Goal: Transaction & Acquisition: Purchase product/service

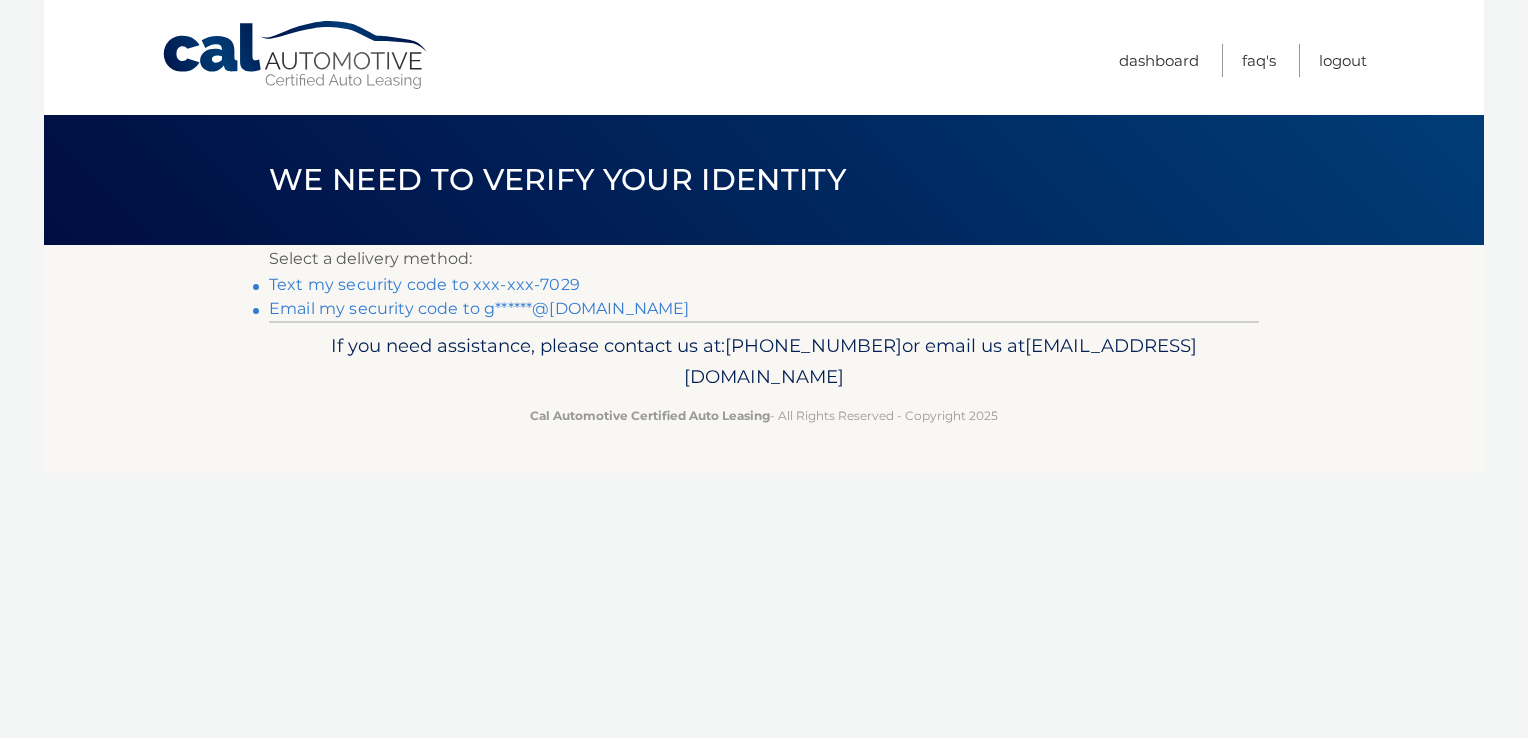
click at [475, 315] on link "Email my security code to g******@[DOMAIN_NAME]" at bounding box center [479, 308] width 421 height 19
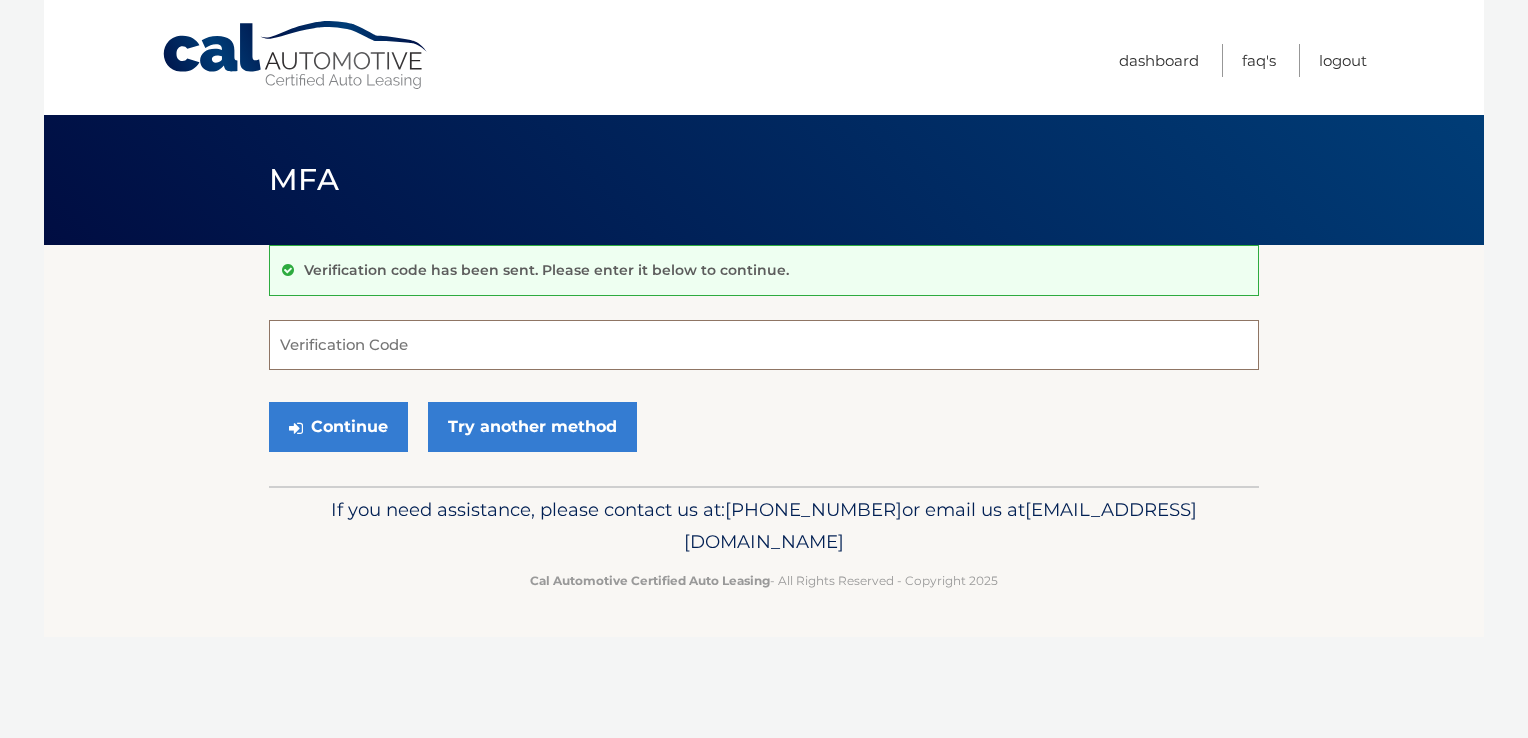
click at [437, 350] on input "Verification Code" at bounding box center [764, 345] width 990 height 50
type input "391245"
click at [332, 425] on button "Continue" at bounding box center [338, 427] width 139 height 50
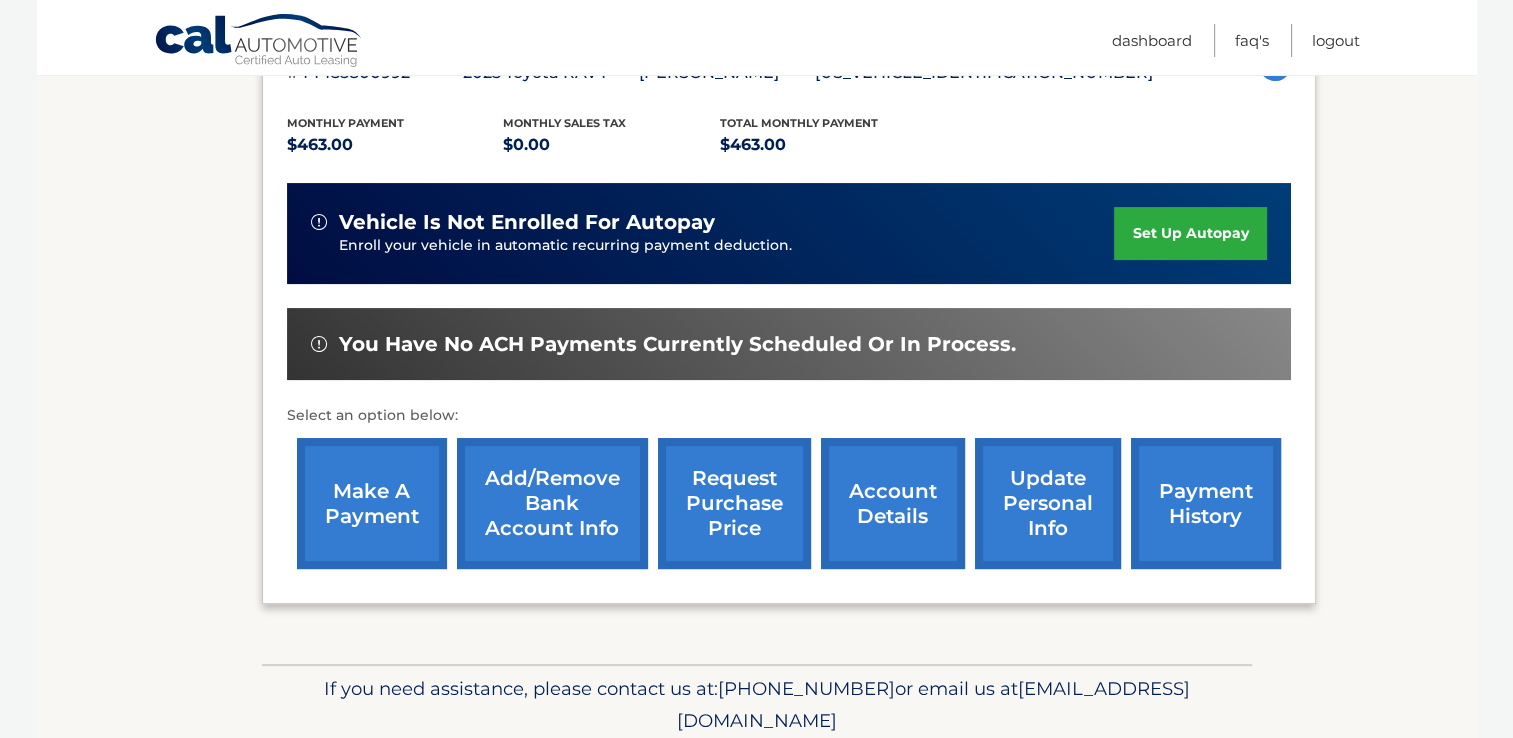
scroll to position [471, 0]
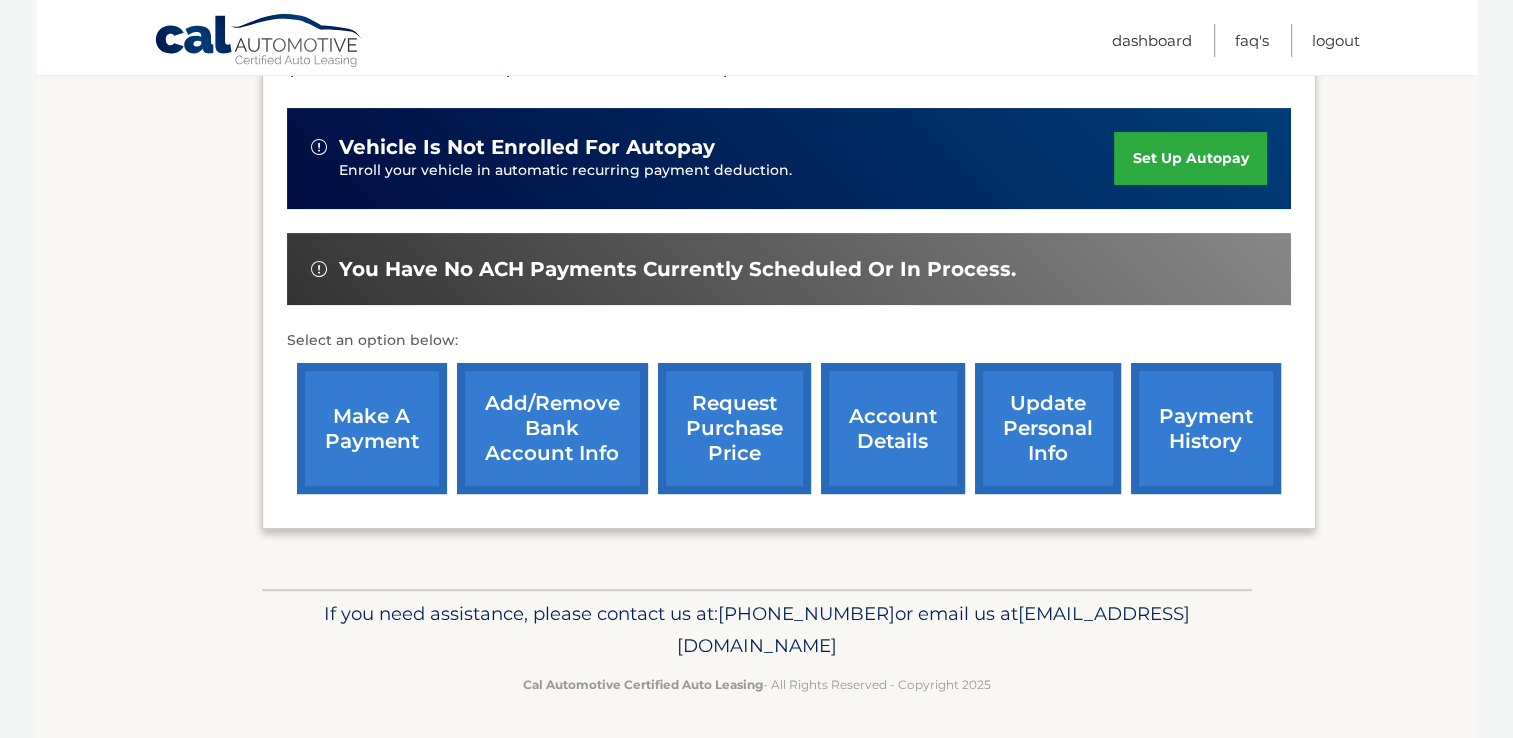
click at [364, 438] on link "make a payment" at bounding box center [372, 428] width 150 height 131
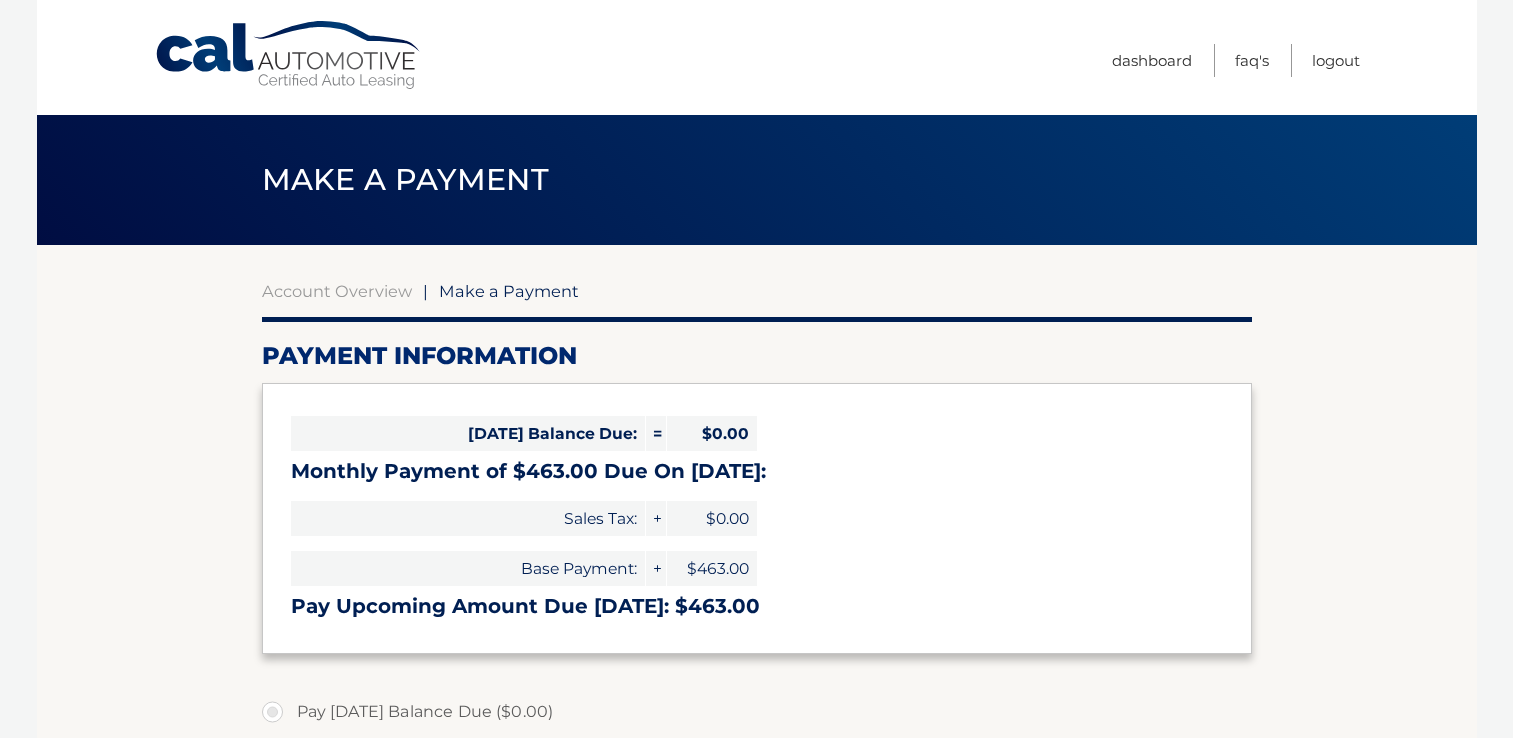
select select "OWMzZTJmZmItYzI0Zi00YTU3LWIwMDMtYjNmZTkzMjA1NTFl"
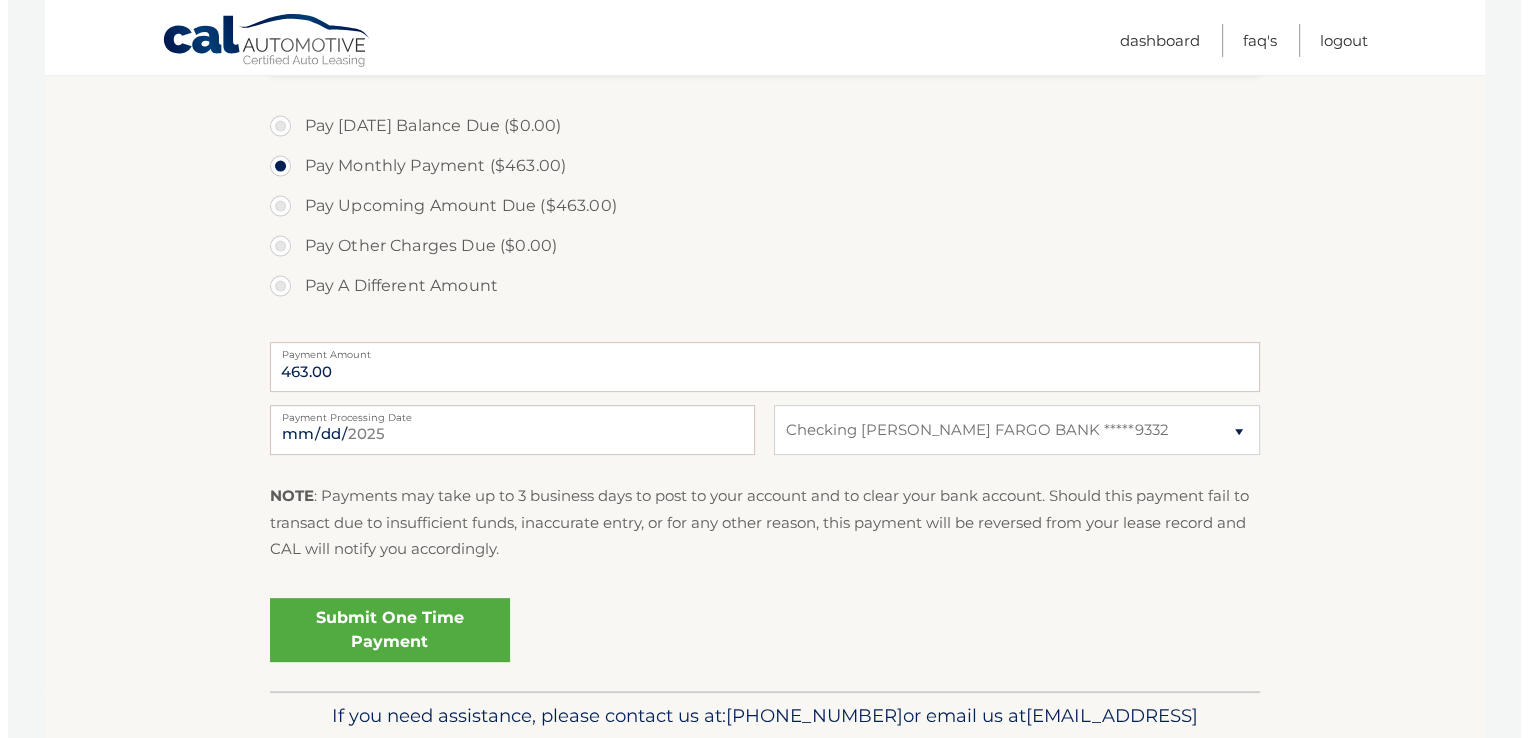
scroll to position [653, 0]
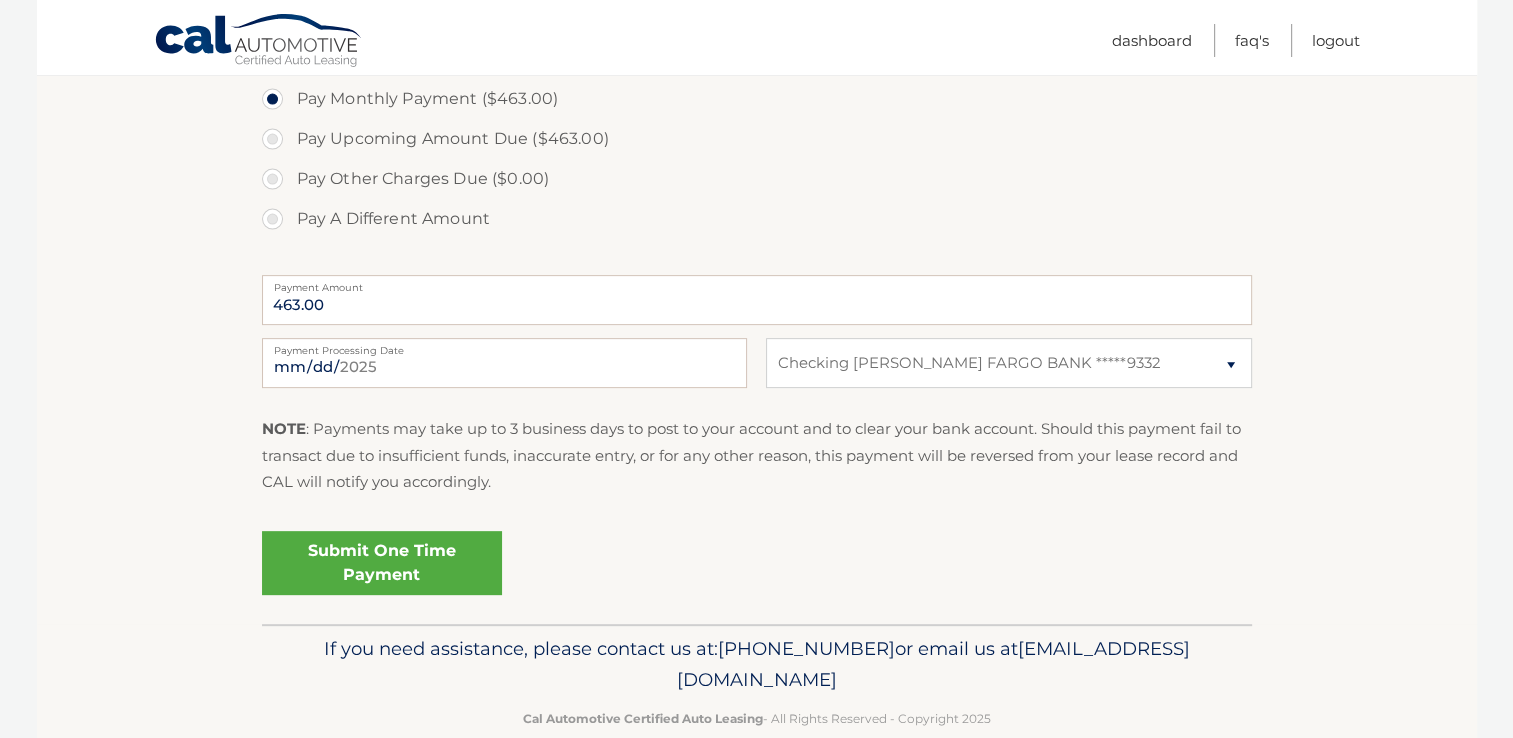
click at [384, 570] on link "Submit One Time Payment" at bounding box center [382, 563] width 240 height 64
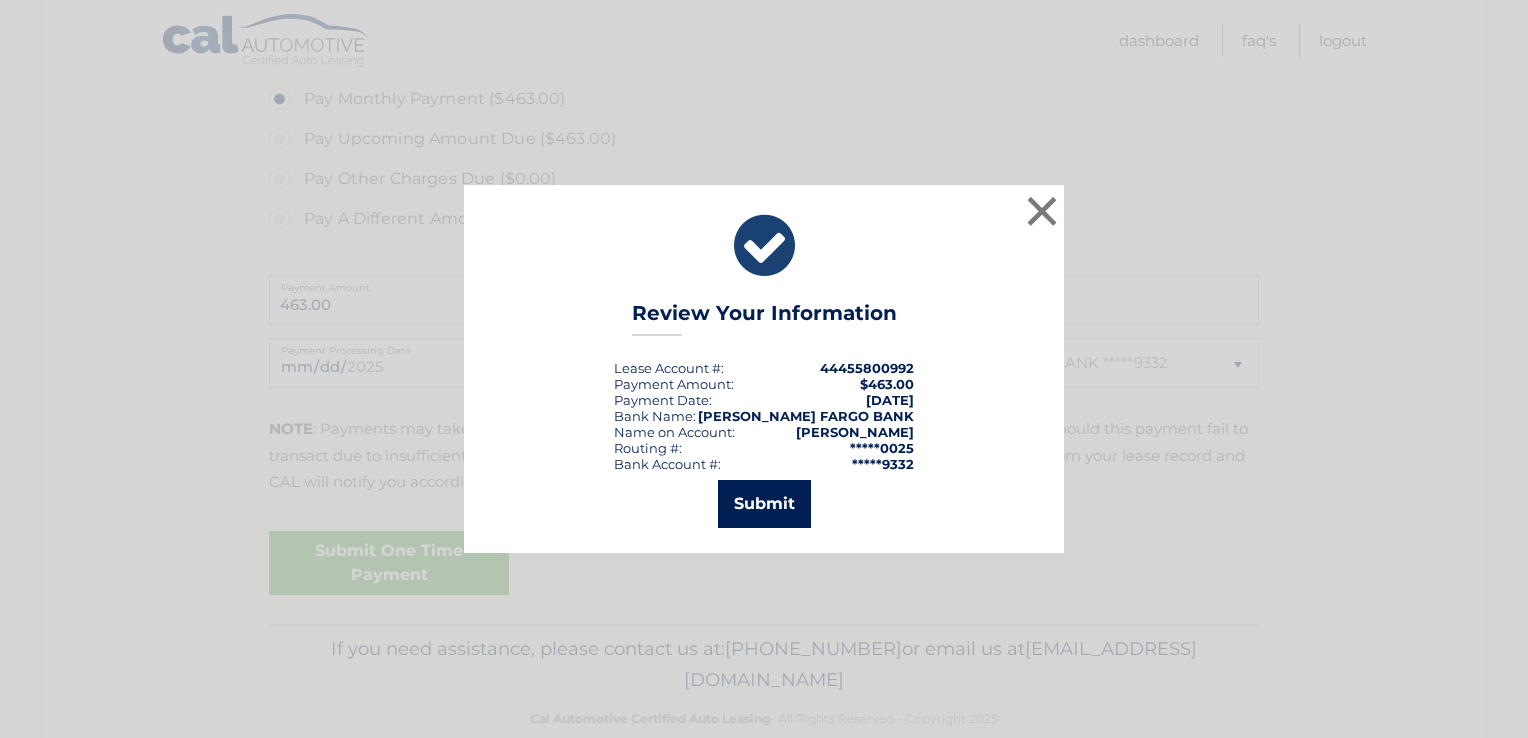
click at [772, 502] on button "Submit" at bounding box center [764, 504] width 93 height 48
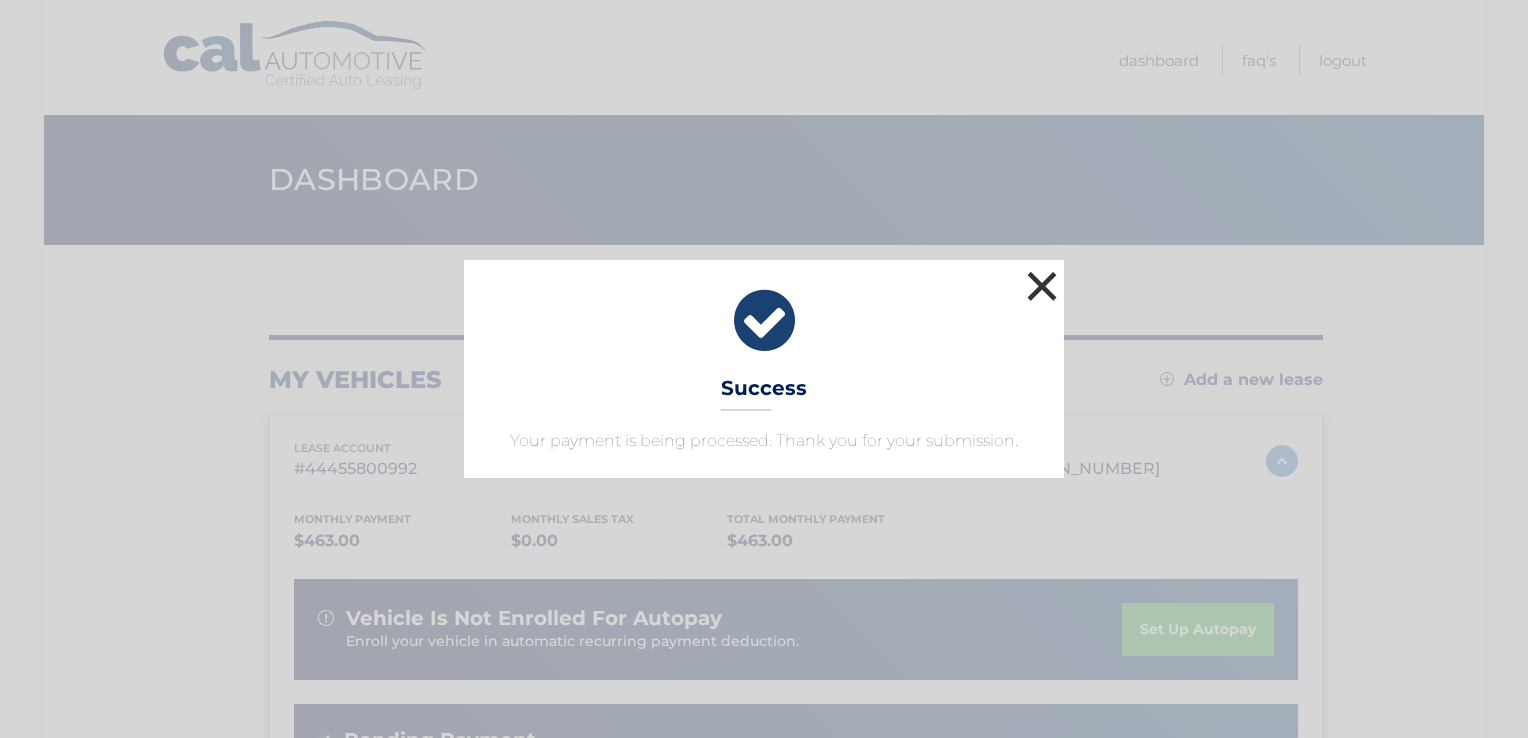
click at [1040, 285] on button "×" at bounding box center [1042, 286] width 40 height 40
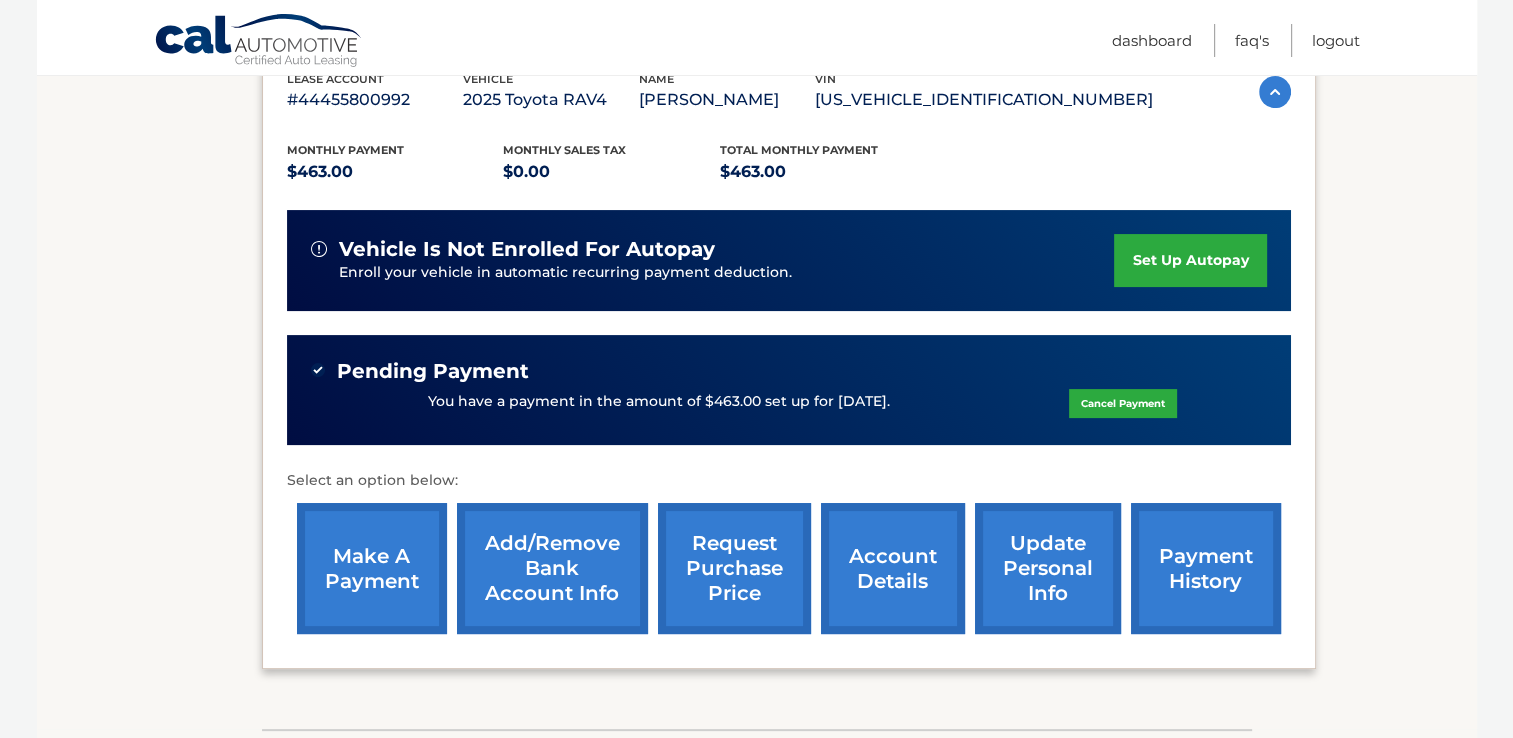
scroll to position [398, 0]
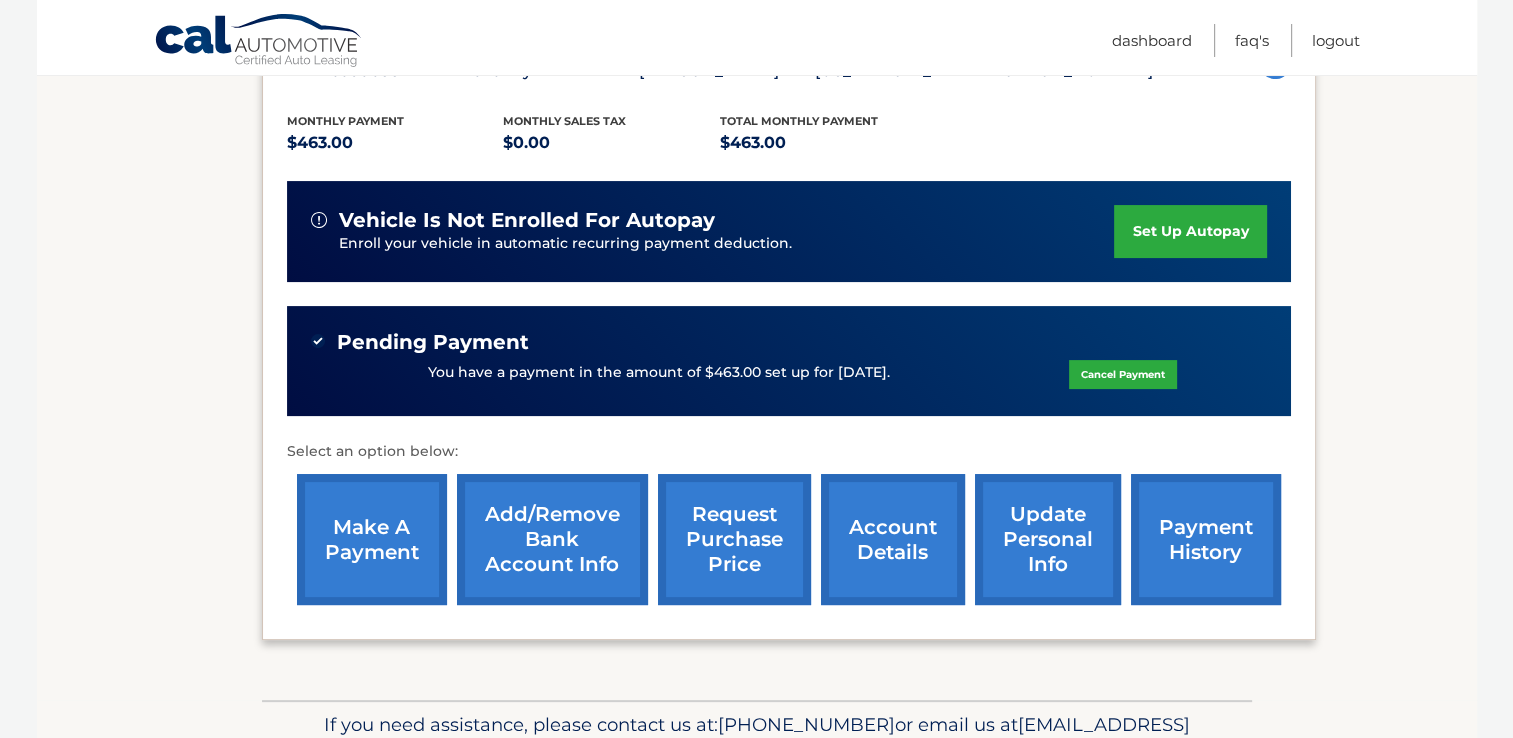
click at [1159, 522] on link "payment history" at bounding box center [1206, 539] width 150 height 131
click at [140, 378] on section "my vehicles Add a new lease lease account #44455800992 vehicle 2025 Toyota RAV4…" at bounding box center [757, 273] width 1440 height 853
